Goal: Information Seeking & Learning: Learn about a topic

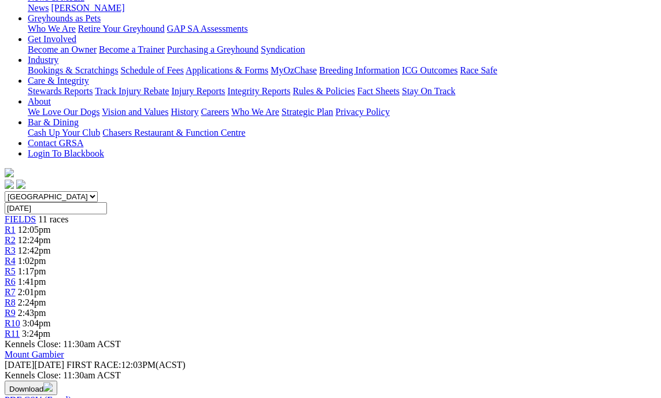
scroll to position [173, 0]
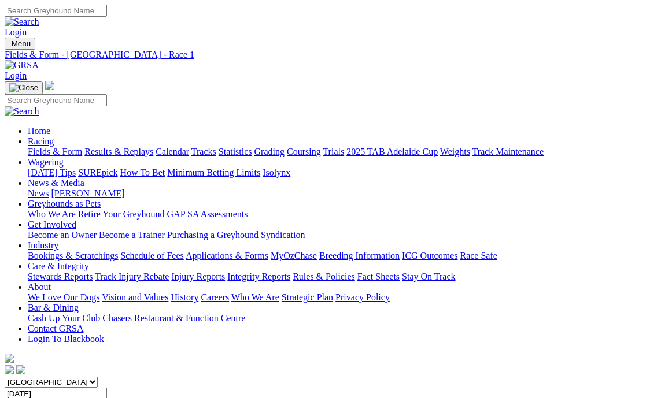
click at [83, 324] on link "Contact GRSA" at bounding box center [55, 329] width 55 height 10
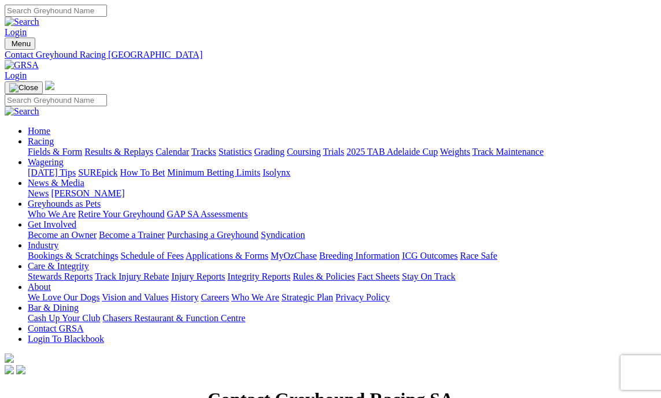
click at [50, 251] on link "Bookings & Scratchings" at bounding box center [73, 256] width 90 height 10
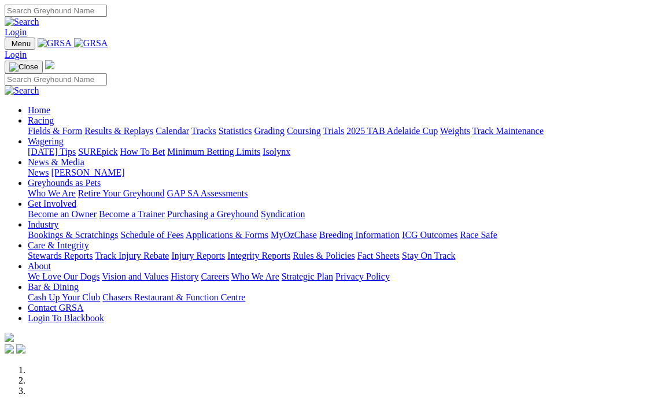
click at [48, 126] on link "Fields & Form" at bounding box center [55, 131] width 54 height 10
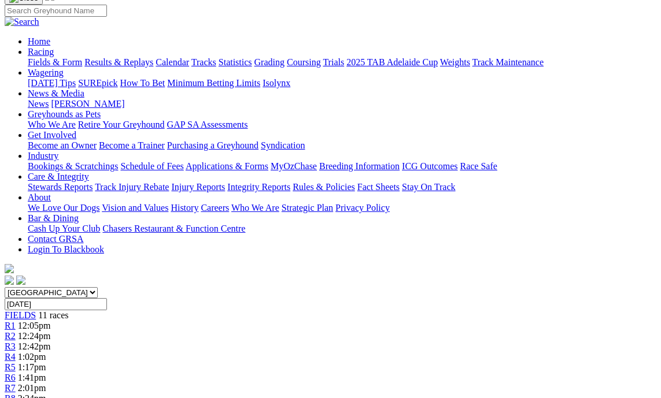
scroll to position [58, 0]
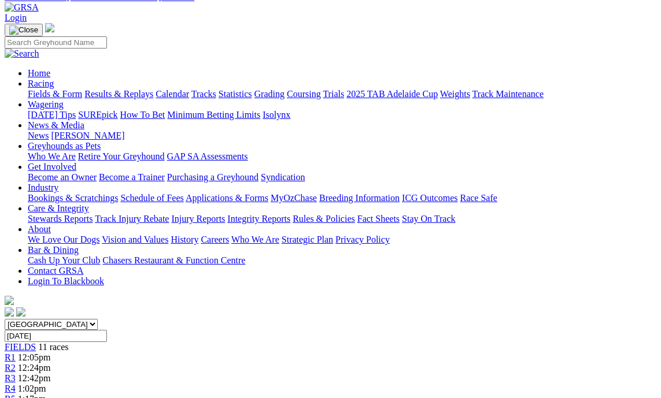
click at [16, 363] on span "R2" at bounding box center [10, 368] width 11 height 10
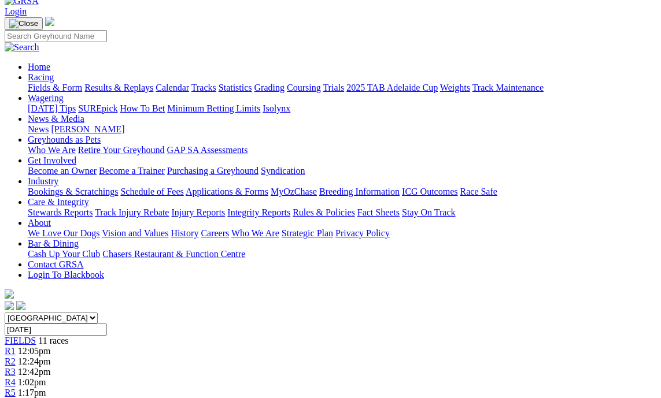
scroll to position [58, 0]
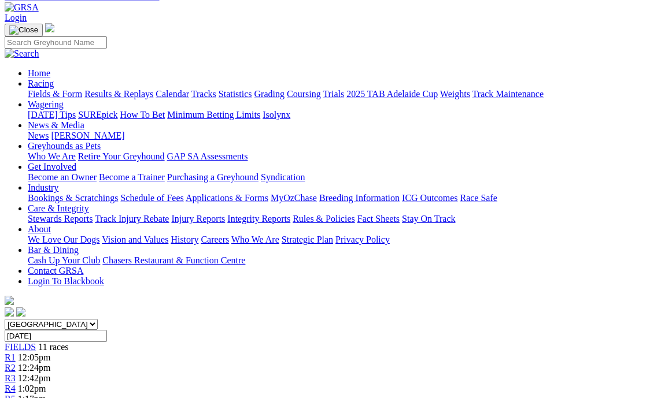
click at [16, 353] on span "R1" at bounding box center [10, 358] width 11 height 10
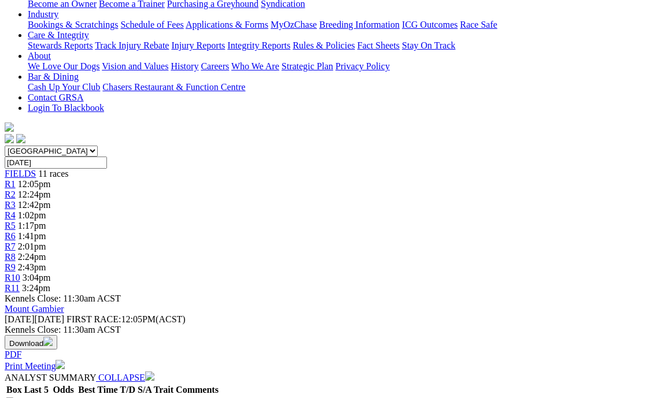
scroll to position [173, 0]
